Goal: Transaction & Acquisition: Obtain resource

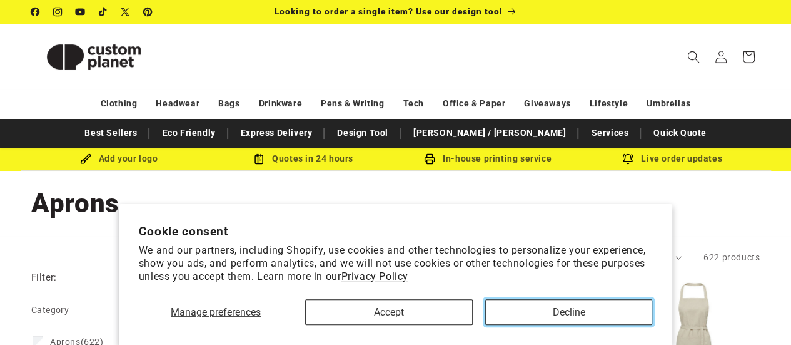
click at [557, 316] on button "Decline" at bounding box center [569, 312] width 167 height 26
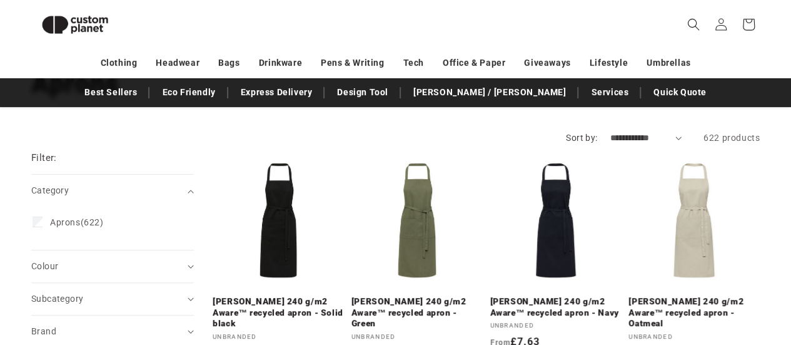
scroll to position [94, 0]
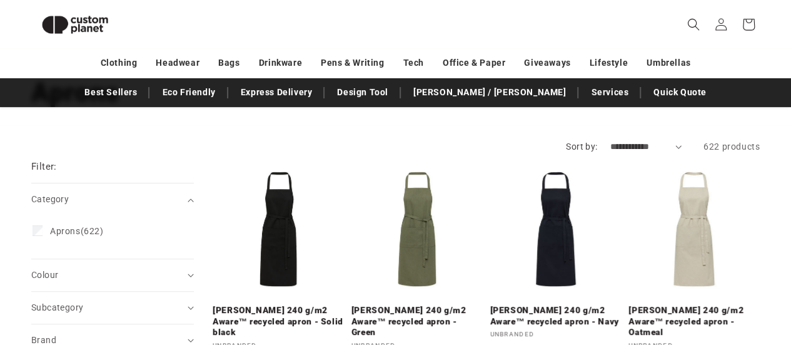
click at [644, 147] on select "**********" at bounding box center [646, 146] width 72 height 13
select select "**********"
click at [610, 140] on select "**********" at bounding box center [646, 146] width 72 height 13
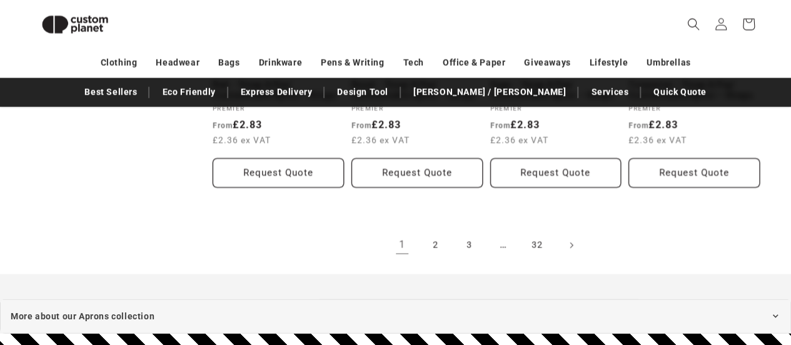
scroll to position [1425, 0]
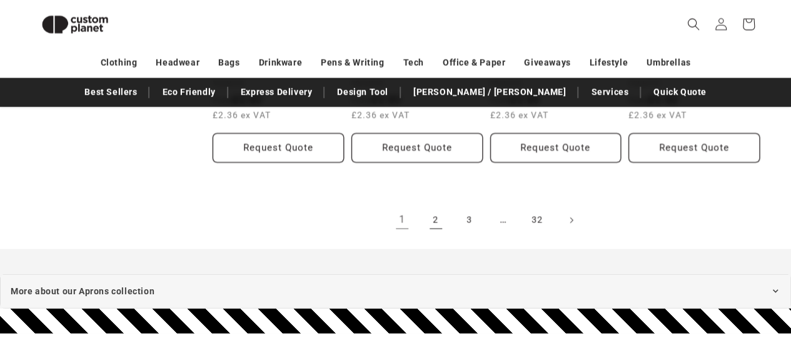
click at [439, 212] on link "2" at bounding box center [436, 220] width 28 height 28
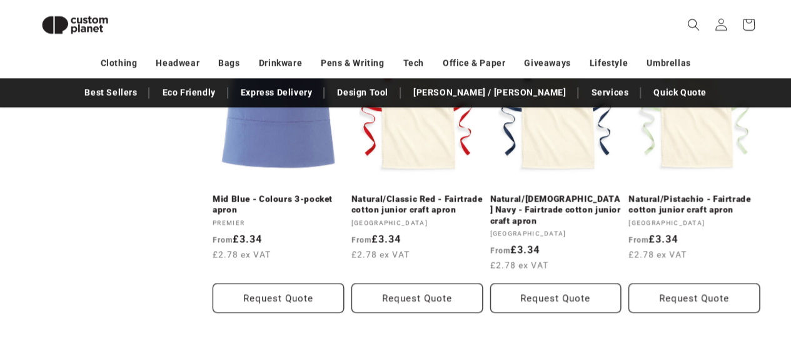
drag, startPoint x: 800, startPoint y: 133, endPoint x: 800, endPoint y: 195, distance: 61.3
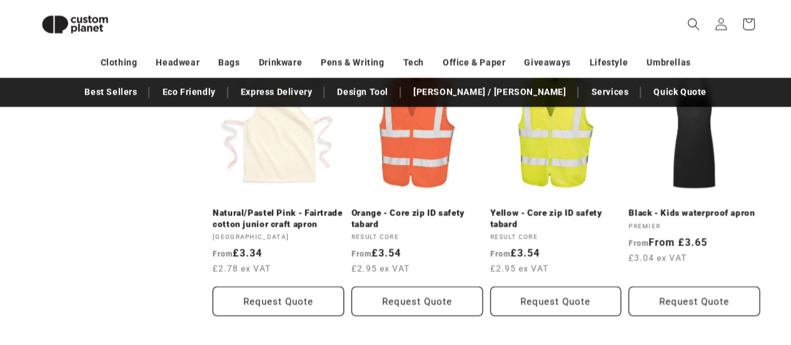
scroll to position [1452, 0]
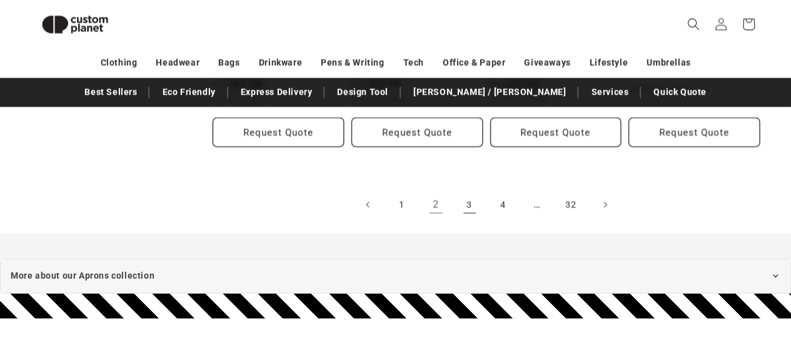
click at [474, 208] on link "3" at bounding box center [470, 205] width 28 height 28
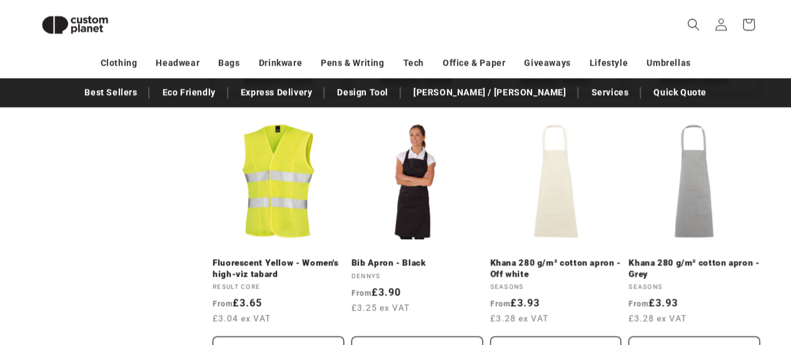
scroll to position [684, 0]
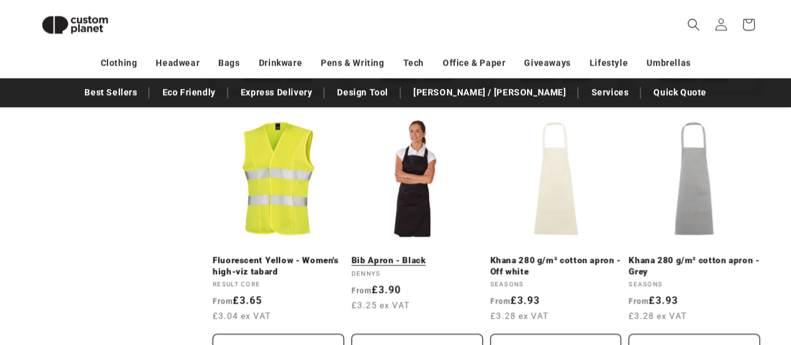
click at [401, 255] on link "Bib Apron - Black" at bounding box center [417, 260] width 131 height 11
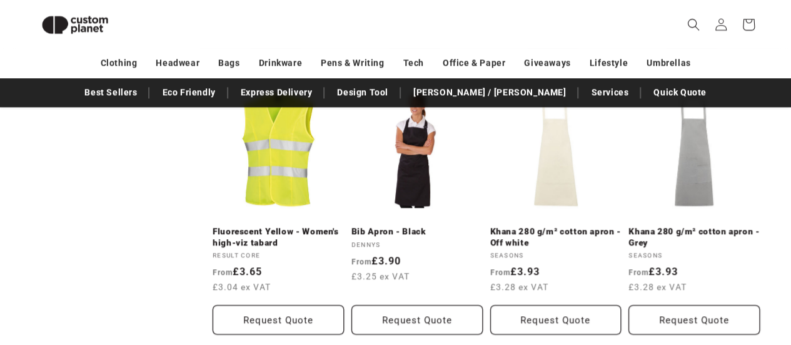
scroll to position [705, 0]
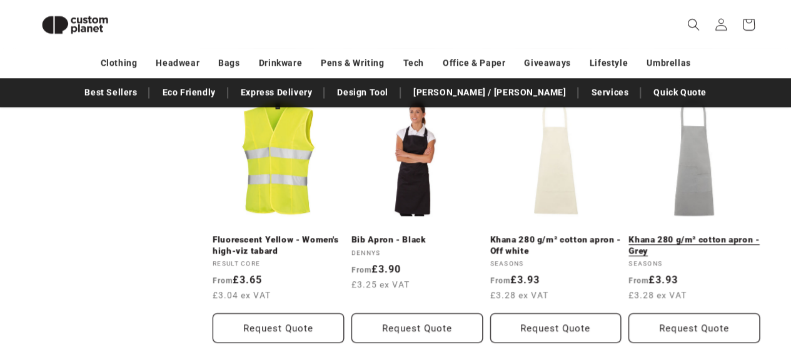
click at [692, 234] on link "Khana 280 g/m² cotton apron - Grey" at bounding box center [694, 245] width 131 height 22
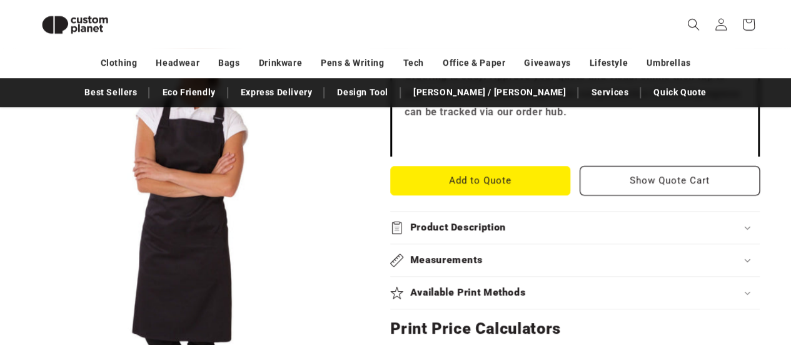
scroll to position [483, 0]
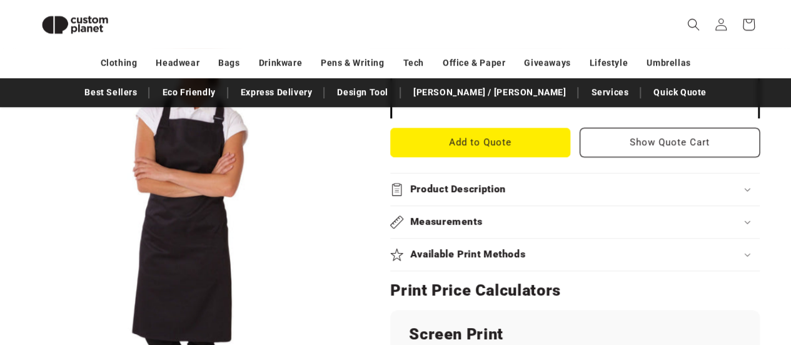
click at [589, 194] on div "Product Description" at bounding box center [575, 189] width 370 height 13
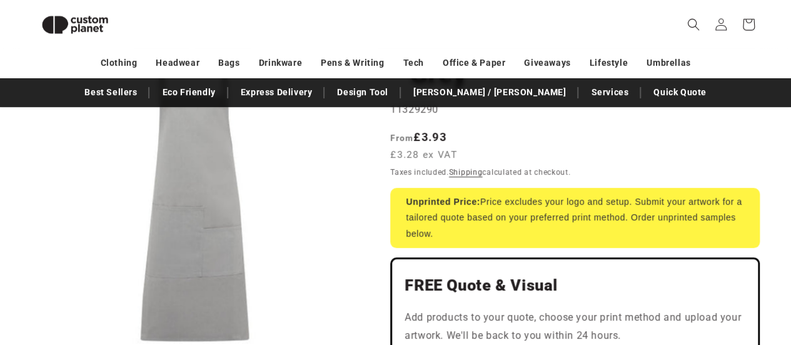
scroll to position [210, 0]
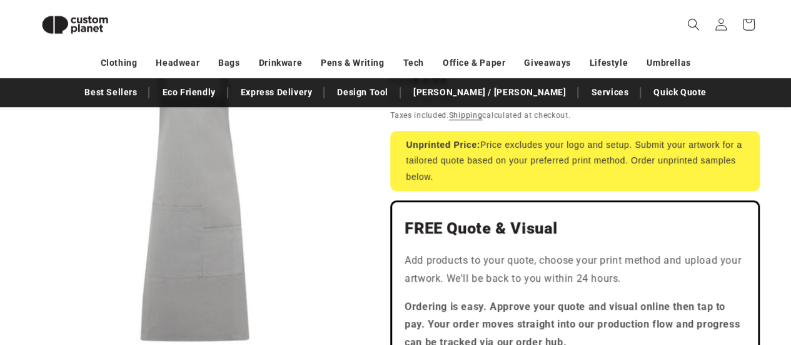
drag, startPoint x: 800, startPoint y: 39, endPoint x: 800, endPoint y: 81, distance: 41.9
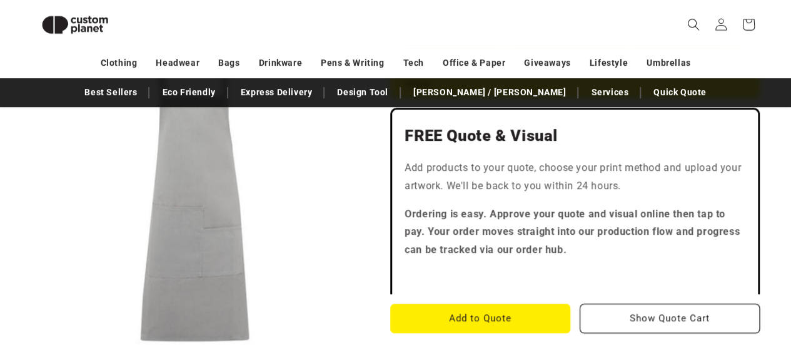
scroll to position [362, 0]
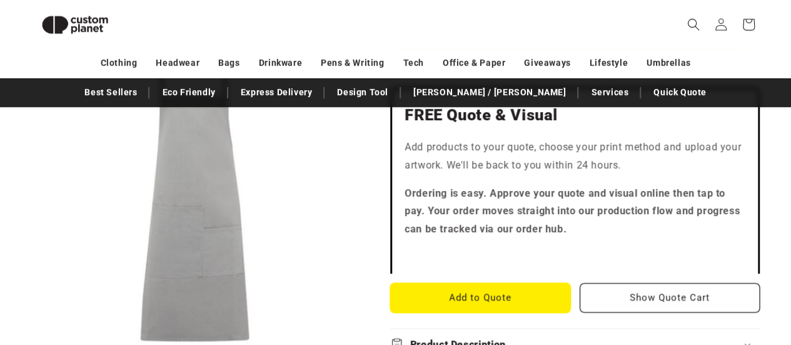
click at [489, 293] on button "Add to Quote" at bounding box center [480, 297] width 180 height 29
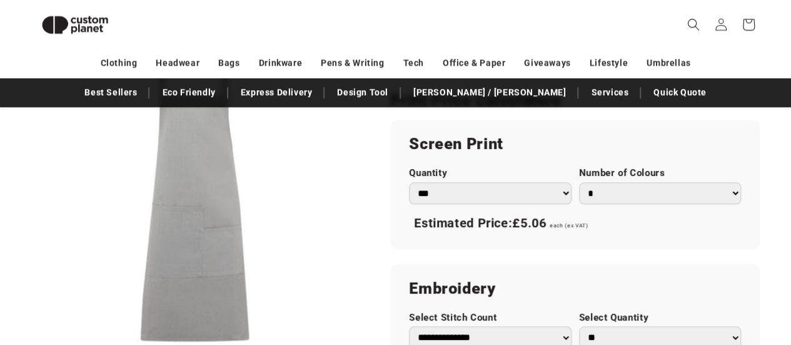
scroll to position [715, 0]
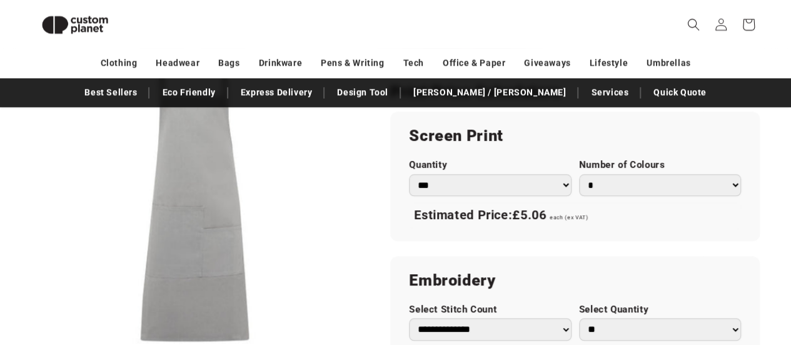
click at [557, 193] on select "*** *** *** **** **** **** ***** *****" at bounding box center [490, 185] width 162 height 22
select select "**"
click at [409, 174] on select "*** *** *** **** **** **** ***** *****" at bounding box center [490, 185] width 162 height 22
click at [786, 159] on div "Skip to product information Open media 1 in modal 1 / of 1 Seasons Khana 280 g/…" at bounding box center [395, 74] width 791 height 1227
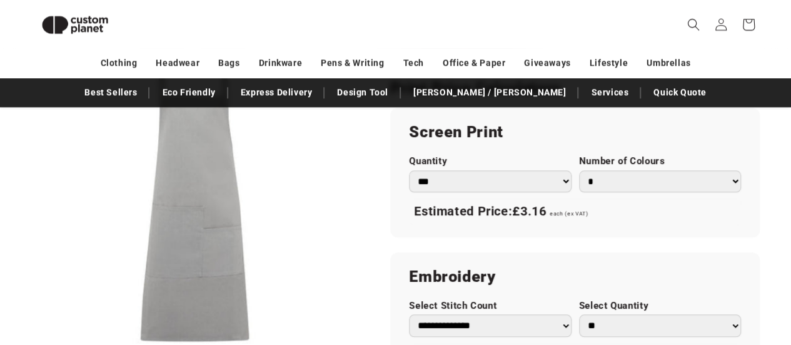
scroll to position [716, 0]
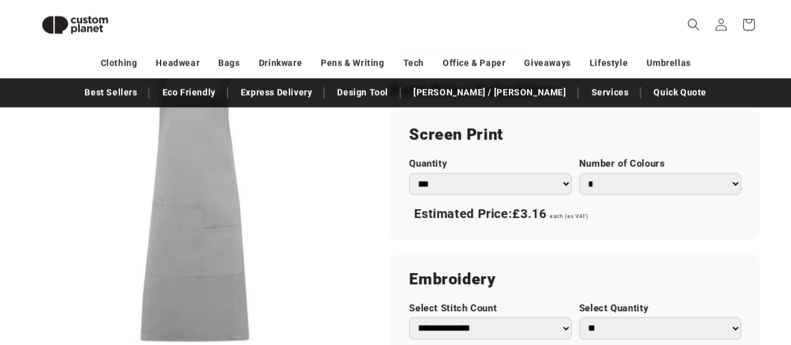
click at [721, 183] on select "* * * * * * *" at bounding box center [660, 184] width 162 height 22
select select "*"
click at [579, 173] on select "* * * * * * *" at bounding box center [660, 184] width 162 height 22
click at [704, 182] on select "* * * * * * *" at bounding box center [660, 184] width 162 height 22
click at [713, 135] on h2 "Screen Print" at bounding box center [575, 135] width 332 height 20
